Goal: Information Seeking & Learning: Learn about a topic

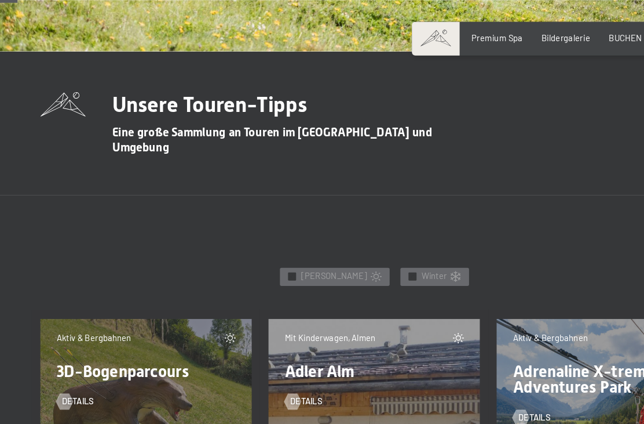
scroll to position [332, 0]
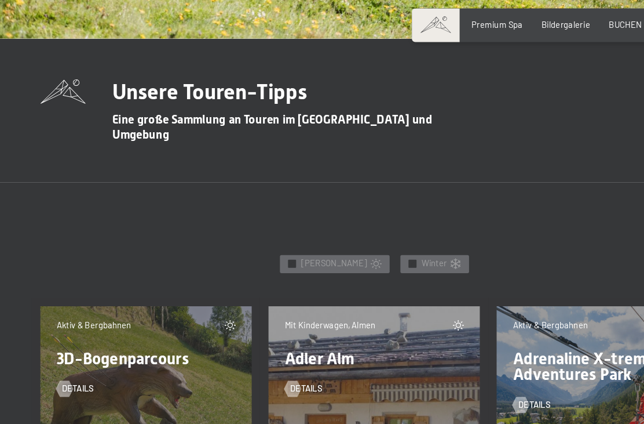
click at [259, 231] on div "✓ Sommer" at bounding box center [288, 239] width 94 height 16
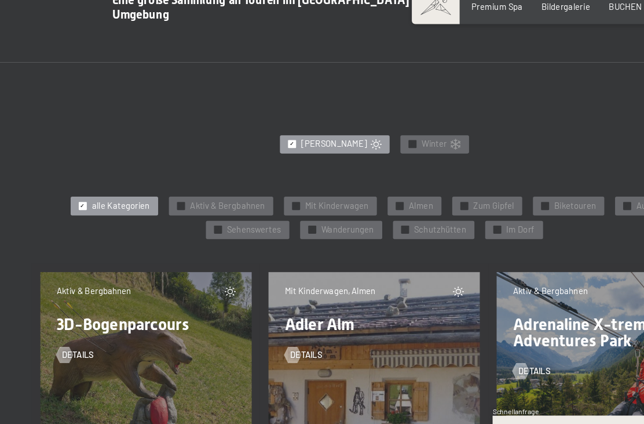
scroll to position [424, 0]
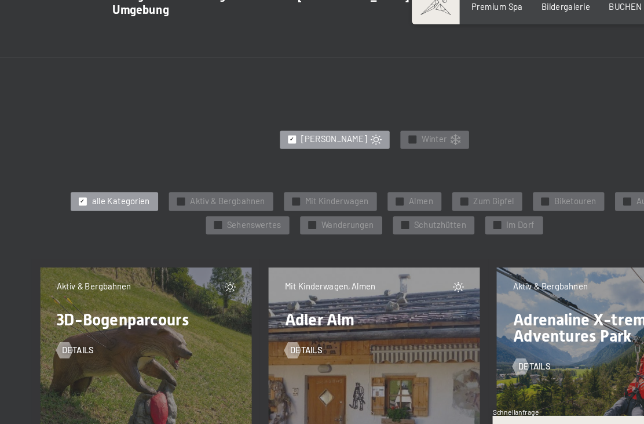
click at [335, 192] on div "✓ Almen" at bounding box center [357, 200] width 46 height 16
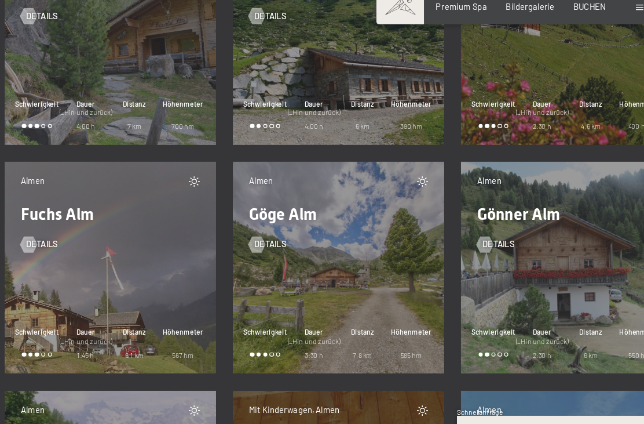
scroll to position [1105, 0]
click at [52, 229] on div at bounding box center [56, 236] width 8 height 14
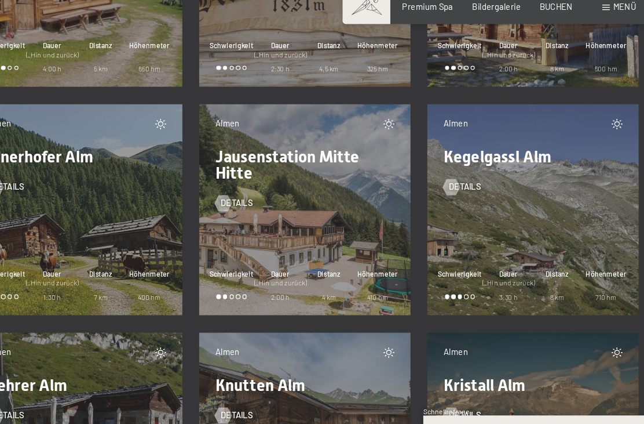
scroll to position [1547, 0]
click at [446, 182] on span "Details" at bounding box center [460, 187] width 28 height 10
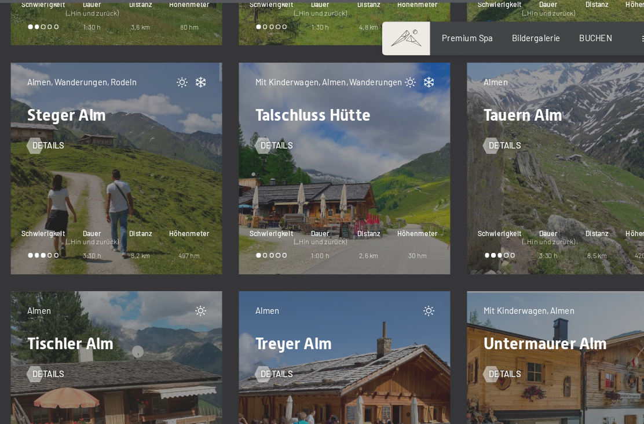
scroll to position [2788, 0]
click at [446, 121] on span "Details" at bounding box center [460, 126] width 28 height 10
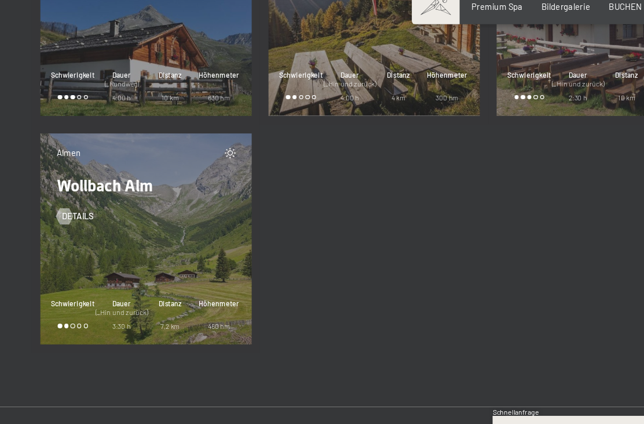
scroll to position [3489, 0]
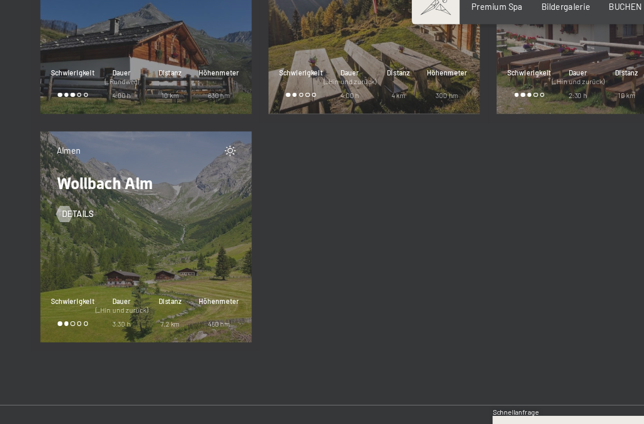
click at [48, 140] on div "Almen Wollbach Alm Details Schwierigkeit Dauer (_Hin und zurück) 3:30 h Distanz…" at bounding box center [126, 231] width 182 height 182
click at [69, 192] on div "Details" at bounding box center [126, 204] width 154 height 24
click at [56, 204] on div at bounding box center [56, 211] width 8 height 14
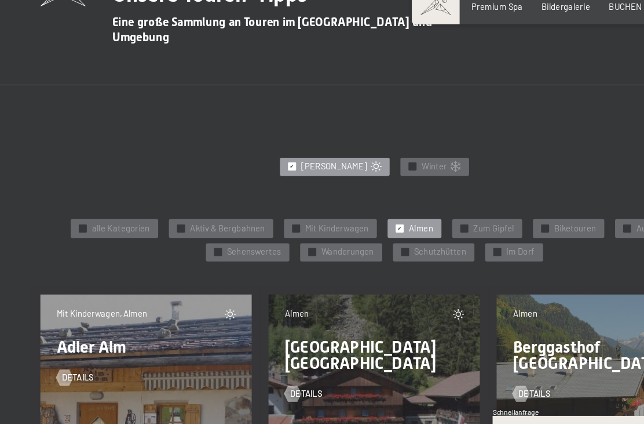
scroll to position [402, 0]
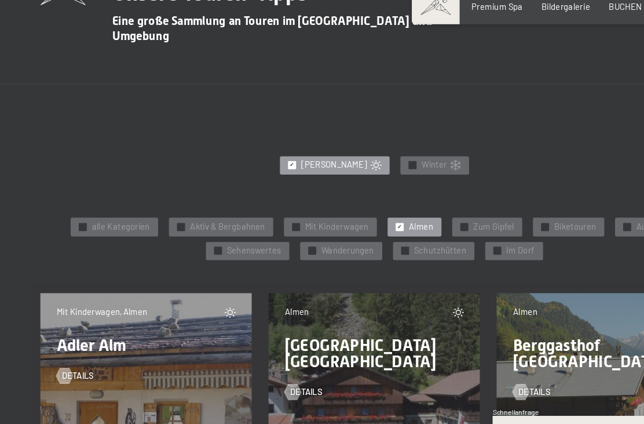
click at [339, 214] on div "✓ Almen" at bounding box center [357, 222] width 46 height 16
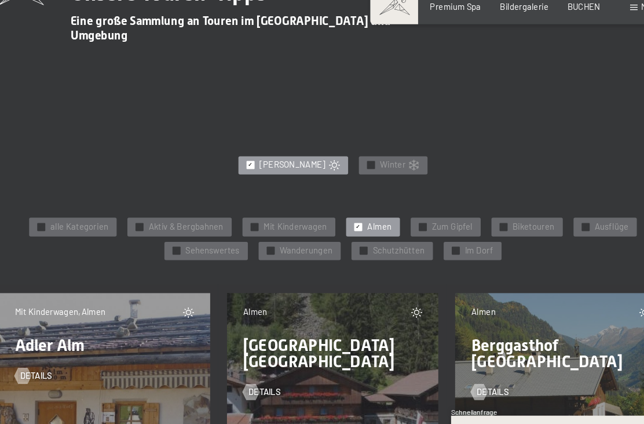
scroll to position [401, 0]
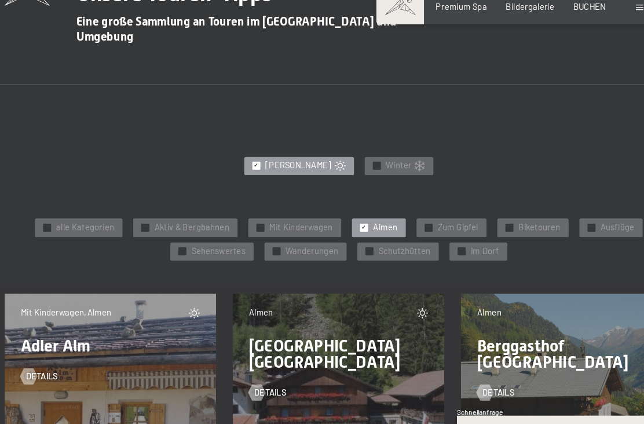
click at [345, 239] on div at bounding box center [348, 242] width 7 height 7
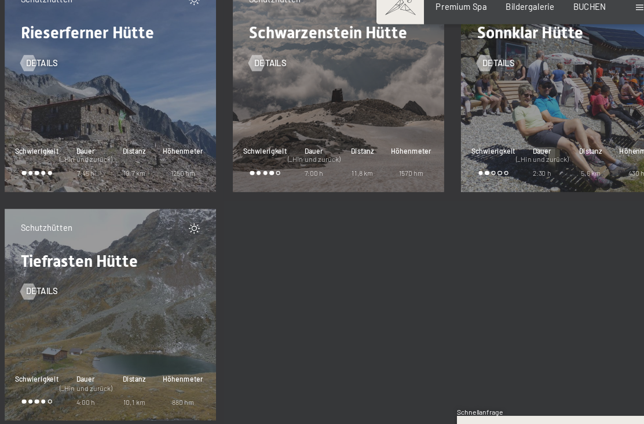
scroll to position [1064, 0]
click at [53, 75] on span "Details" at bounding box center [67, 80] width 28 height 10
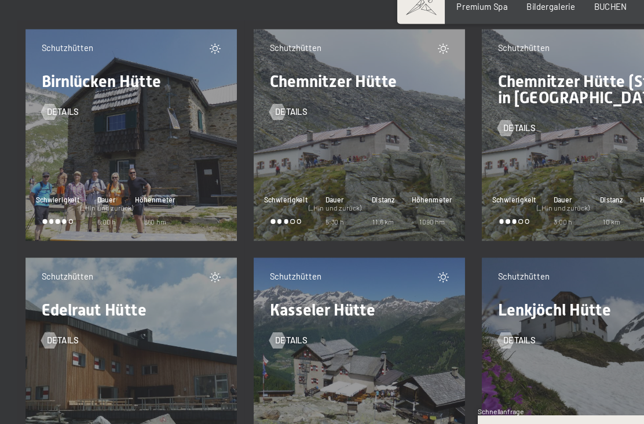
scroll to position [629, 0]
click at [49, 89] on span "Birnlücken Hütte" at bounding box center [100, 97] width 103 height 16
click at [53, 118] on span "Details" at bounding box center [67, 123] width 28 height 10
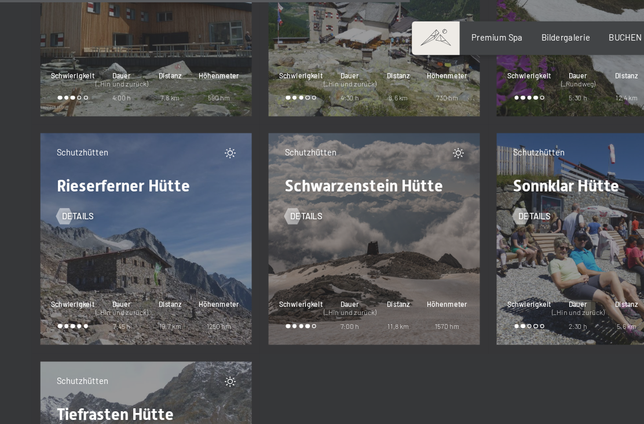
scroll to position [957, 0]
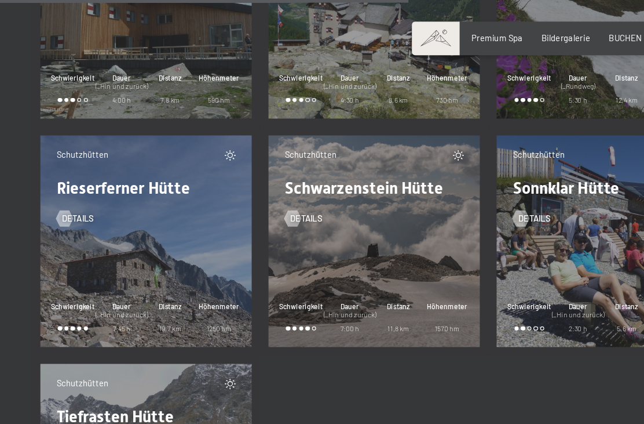
click at [68, 183] on span "Details" at bounding box center [67, 188] width 28 height 10
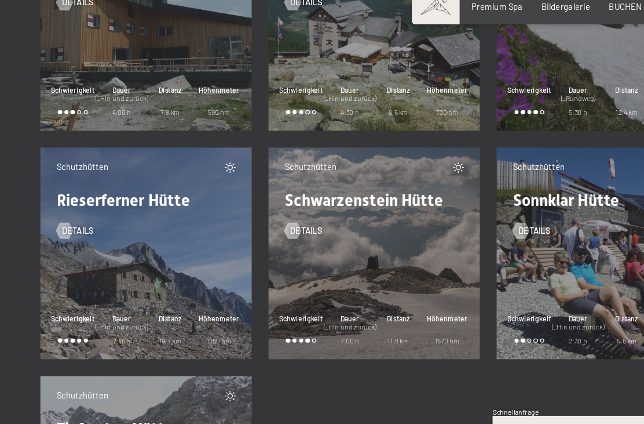
scroll to position [920, 0]
click at [345, 205] on div "Details" at bounding box center [322, 217] width 154 height 24
click at [270, 219] on span "Details" at bounding box center [264, 224] width 28 height 10
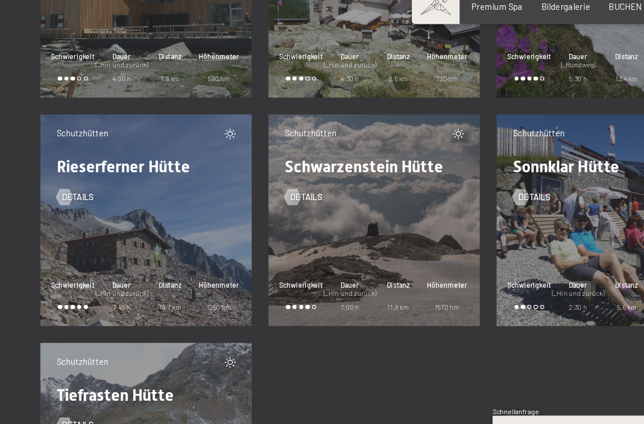
scroll to position [949, 0]
click at [466, 191] on span "Details" at bounding box center [460, 196] width 28 height 10
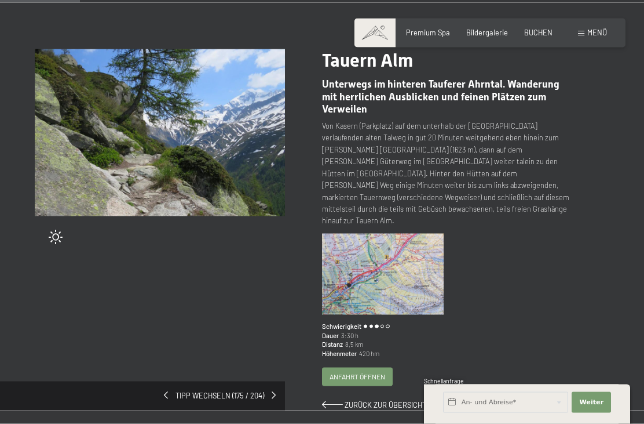
scroll to position [94, 0]
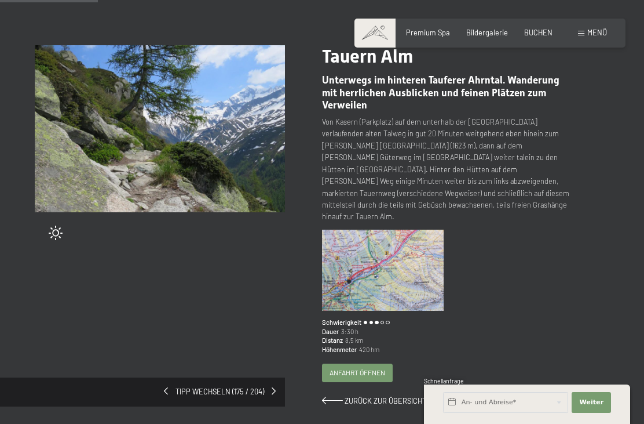
click at [412, 240] on img at bounding box center [383, 269] width 122 height 81
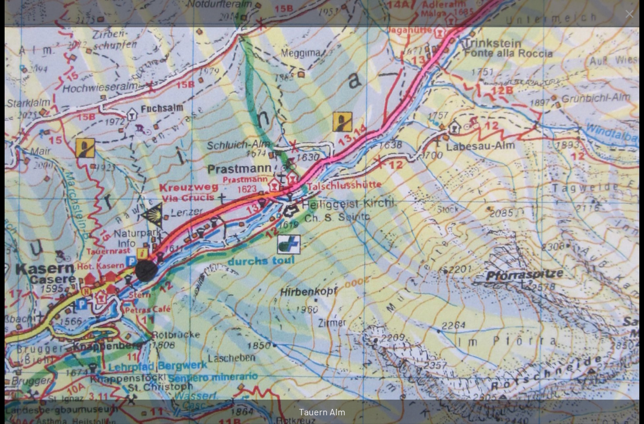
scroll to position [17, 0]
click at [465, 133] on img at bounding box center [323, 212] width 636 height 424
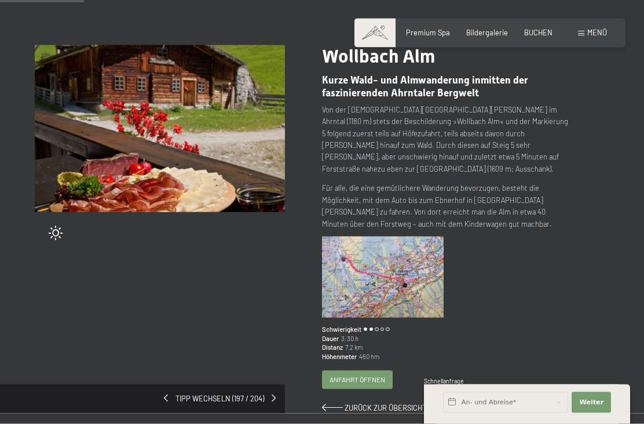
click at [49, 71] on img at bounding box center [160, 128] width 250 height 167
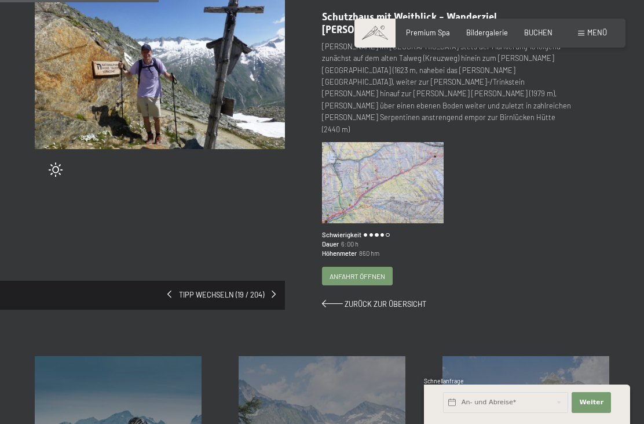
scroll to position [158, 0]
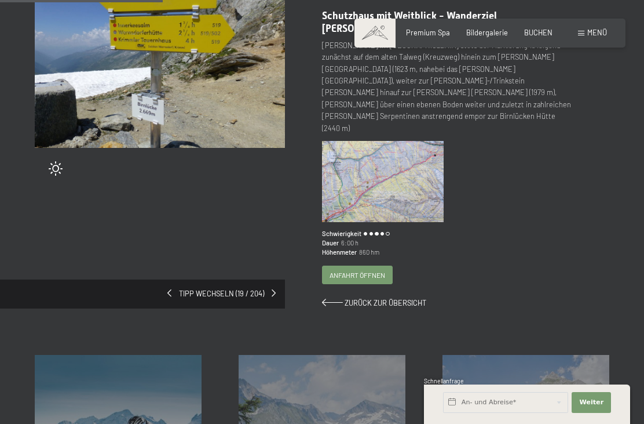
click at [417, 145] on img at bounding box center [383, 181] width 122 height 81
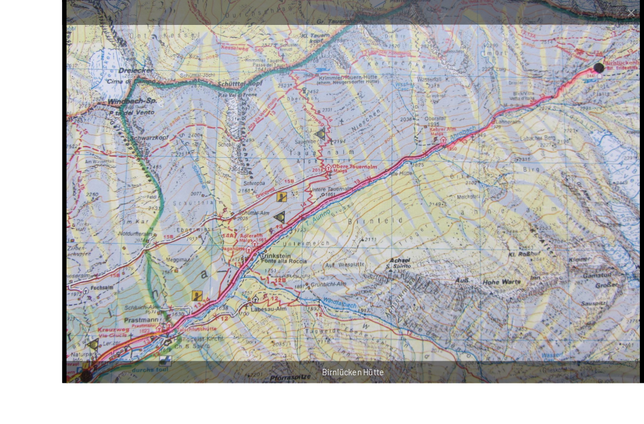
scroll to position [97, 0]
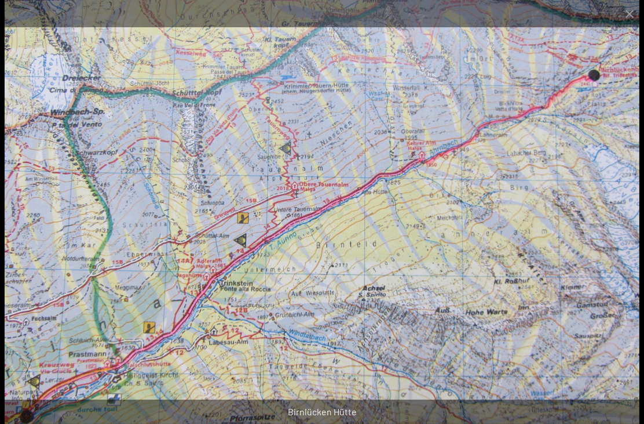
click at [618, 14] on button "Close gallery" at bounding box center [629, 13] width 29 height 27
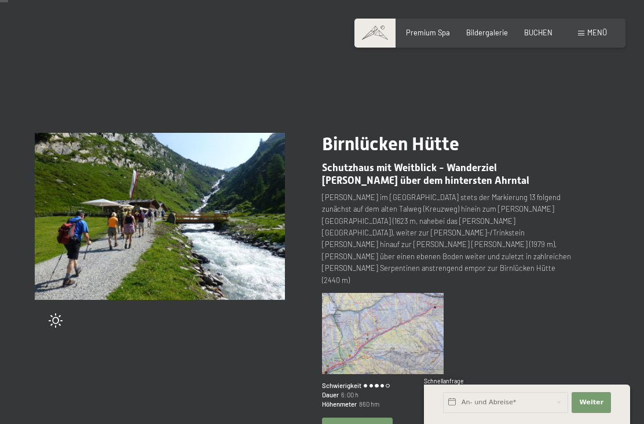
scroll to position [0, 0]
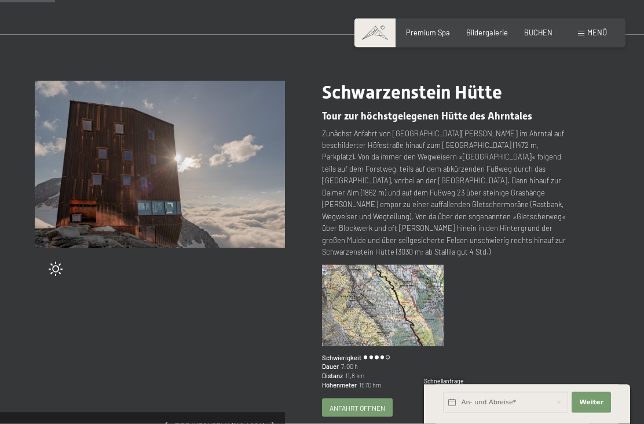
scroll to position [62, 0]
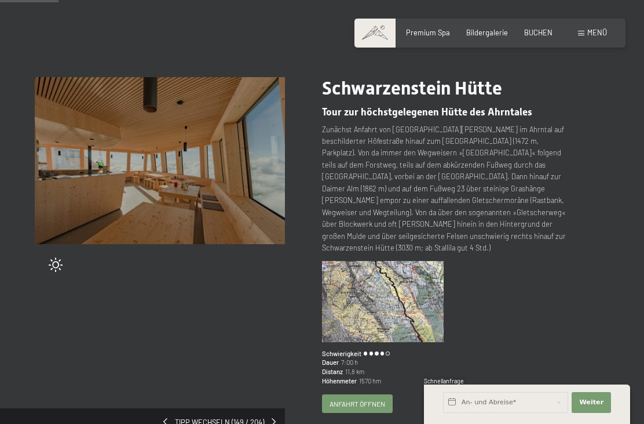
click at [386, 297] on img at bounding box center [383, 301] width 122 height 81
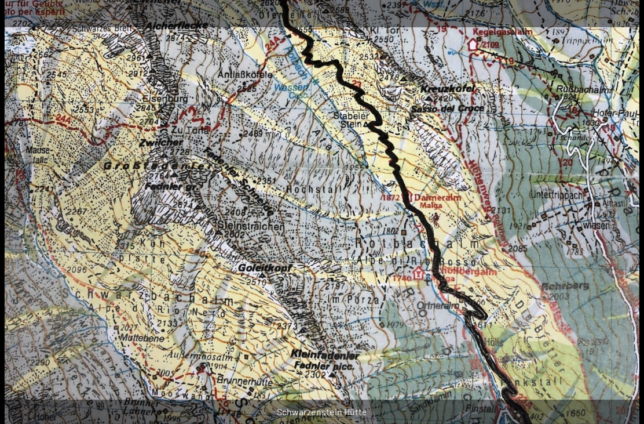
click at [624, 15] on button "Close gallery" at bounding box center [629, 13] width 29 height 27
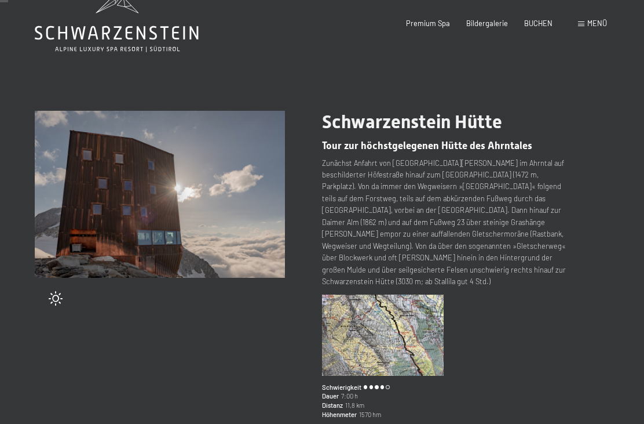
scroll to position [0, 0]
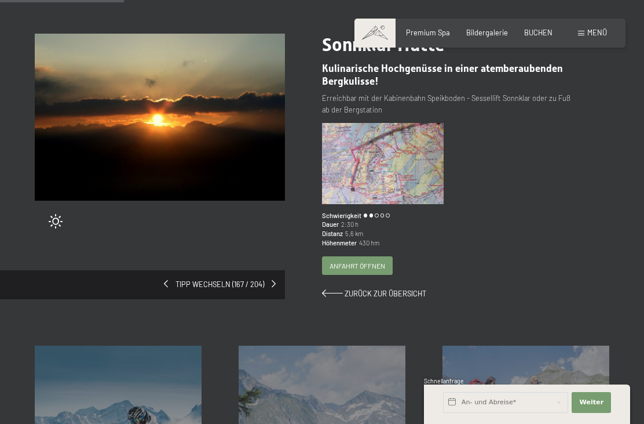
click at [70, 73] on img at bounding box center [160, 117] width 250 height 167
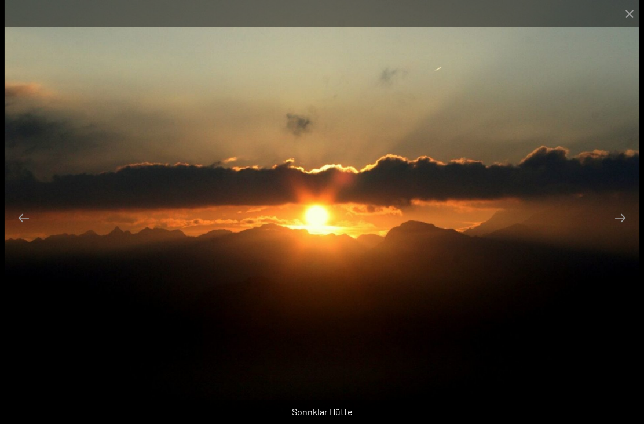
click at [621, 229] on button "Next slide" at bounding box center [620, 217] width 24 height 23
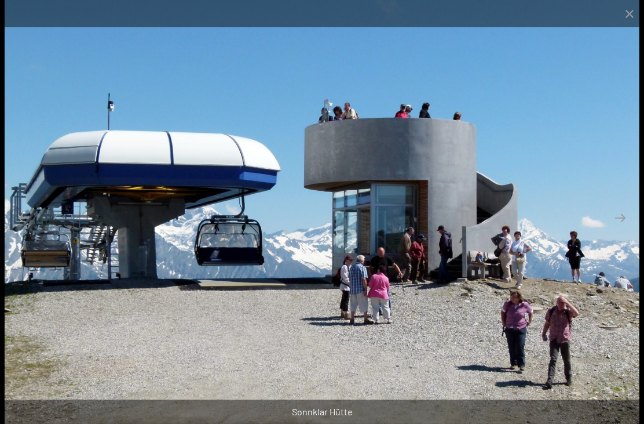
click at [622, 229] on button "Next slide" at bounding box center [620, 217] width 24 height 23
click at [617, 228] on button "Next slide" at bounding box center [620, 217] width 24 height 23
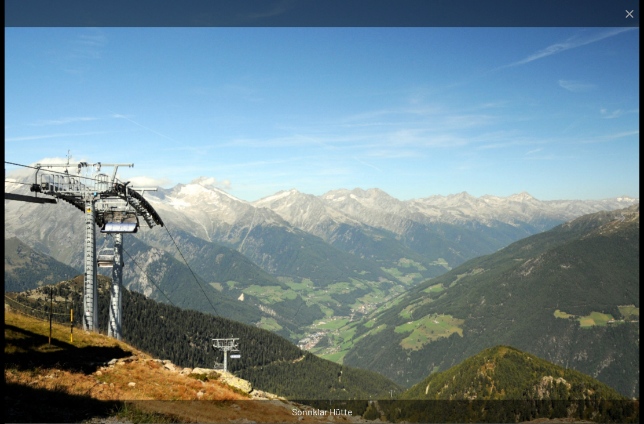
click at [609, 229] on button "Next slide" at bounding box center [620, 217] width 24 height 23
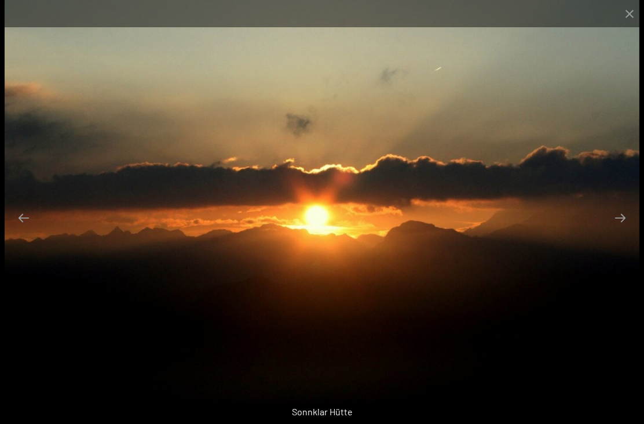
click at [611, 227] on button "Next slide" at bounding box center [620, 217] width 24 height 23
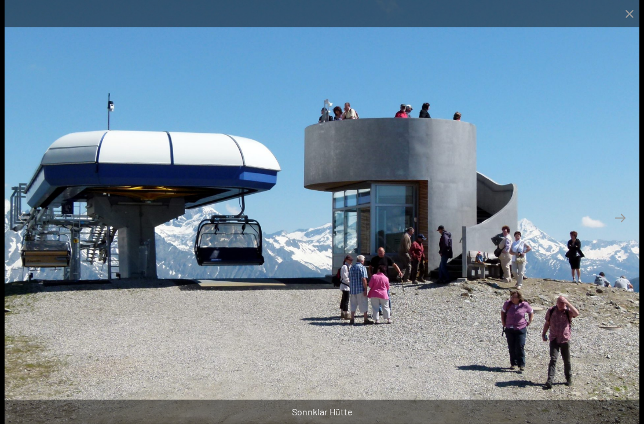
click at [627, 14] on button "Close gallery" at bounding box center [629, 13] width 29 height 27
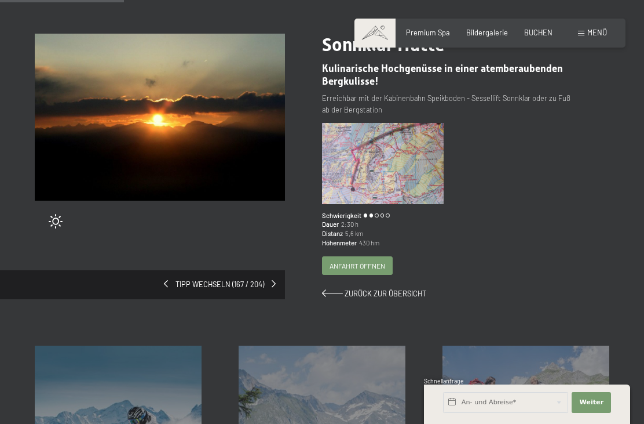
click at [414, 149] on img at bounding box center [383, 163] width 122 height 81
